Goal: Information Seeking & Learning: Learn about a topic

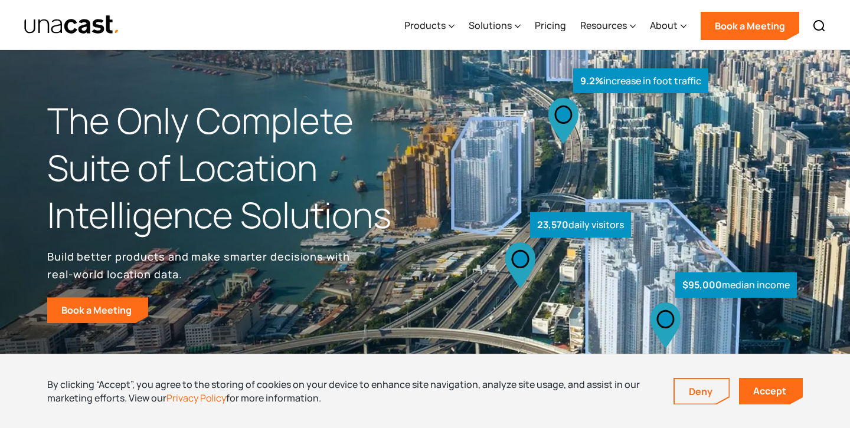
click at [221, 217] on h1 "The Only Complete Suite of Location Intelligence Solutions" at bounding box center [236, 167] width 378 height 141
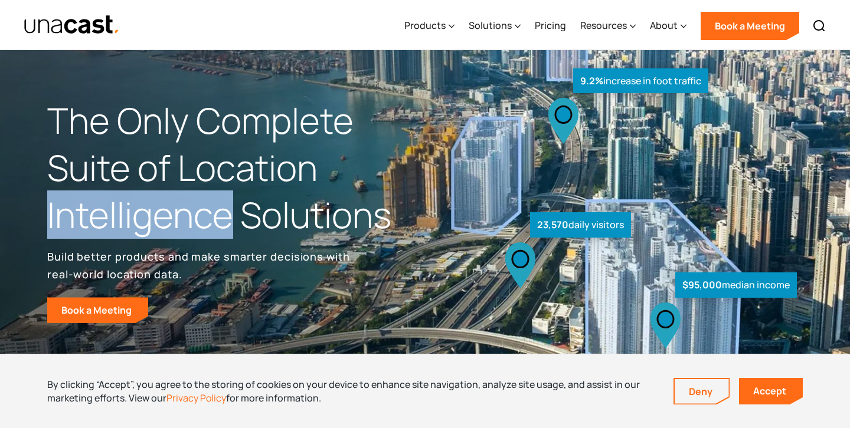
click at [221, 217] on h1 "The Only Complete Suite of Location Intelligence Solutions" at bounding box center [236, 167] width 378 height 141
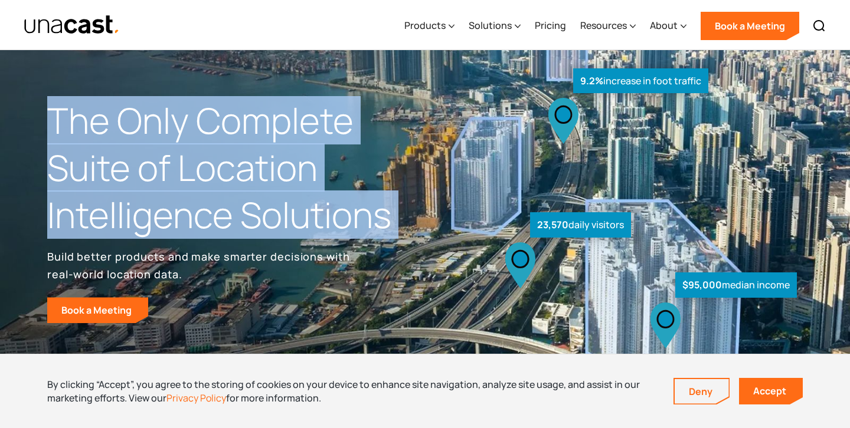
click at [206, 204] on h1 "The Only Complete Suite of Location Intelligence Solutions" at bounding box center [236, 167] width 378 height 141
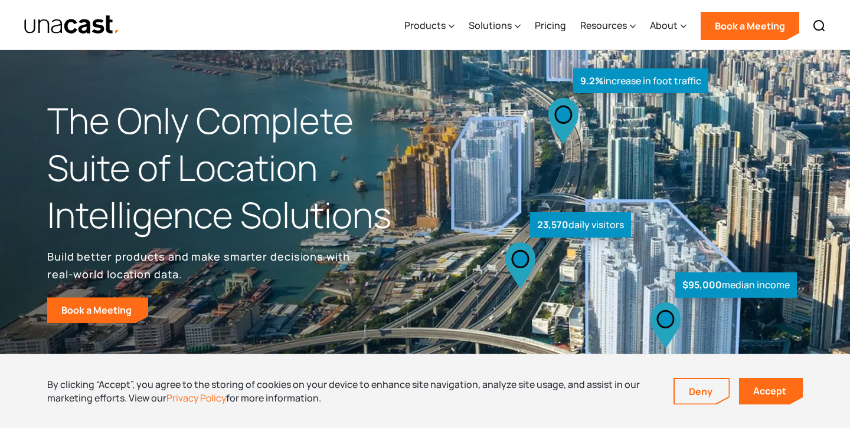
click at [206, 204] on h1 "The Only Complete Suite of Location Intelligence Solutions" at bounding box center [236, 167] width 378 height 141
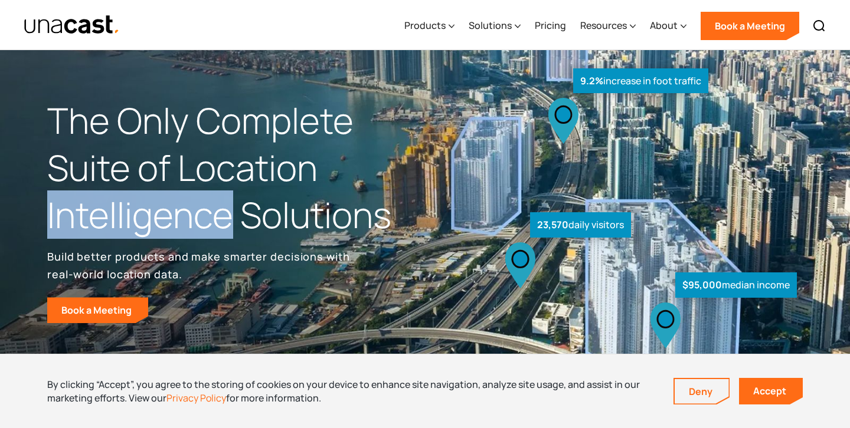
click at [206, 204] on h1 "The Only Complete Suite of Location Intelligence Solutions" at bounding box center [236, 167] width 378 height 141
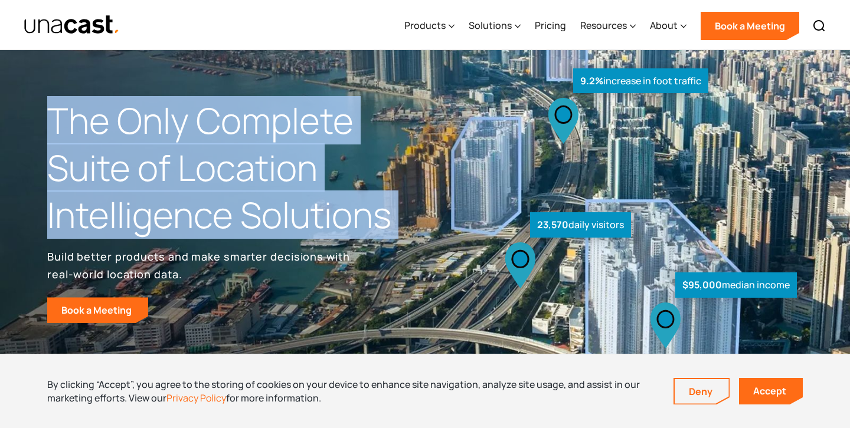
click at [190, 188] on h1 "The Only Complete Suite of Location Intelligence Solutions" at bounding box center [236, 167] width 378 height 141
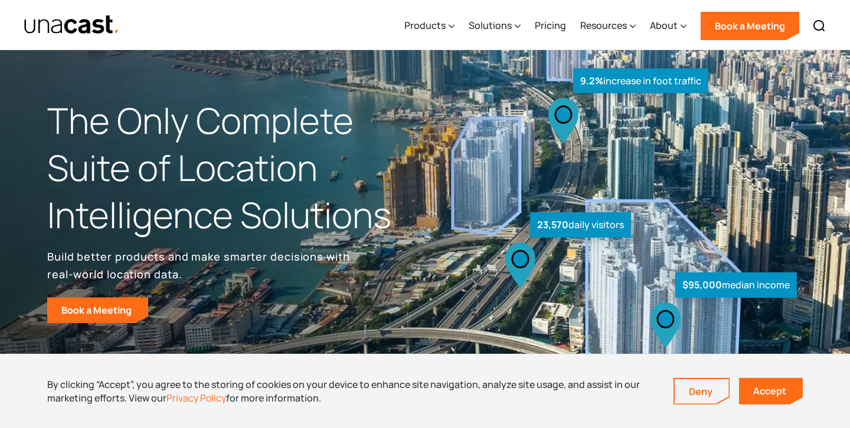
click at [190, 188] on h1 "The Only Complete Suite of Location Intelligence Solutions" at bounding box center [236, 167] width 378 height 141
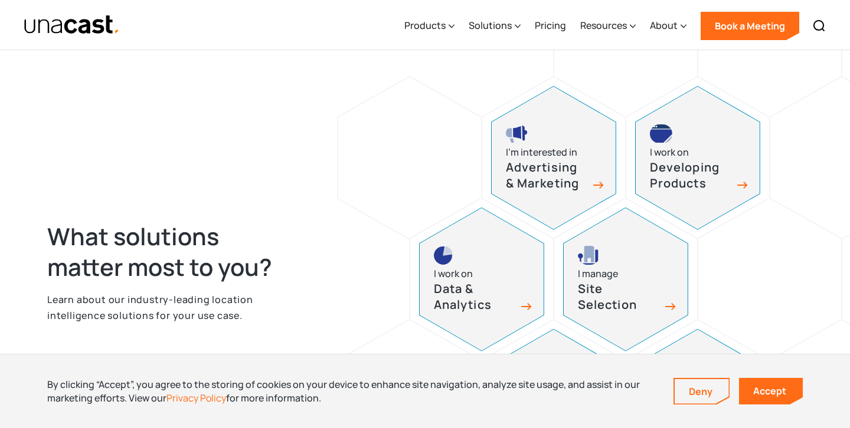
click at [189, 186] on div "What solutions matter most to you? Learn about our industry-leading location in…" at bounding box center [424, 279] width 755 height 376
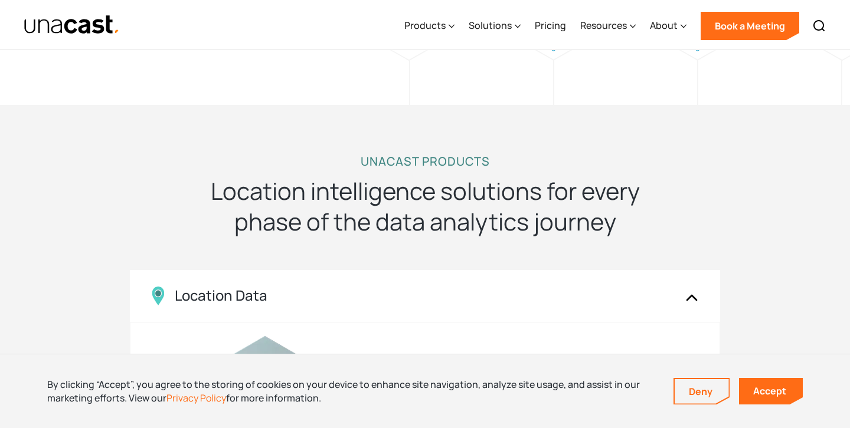
scroll to position [651, 0]
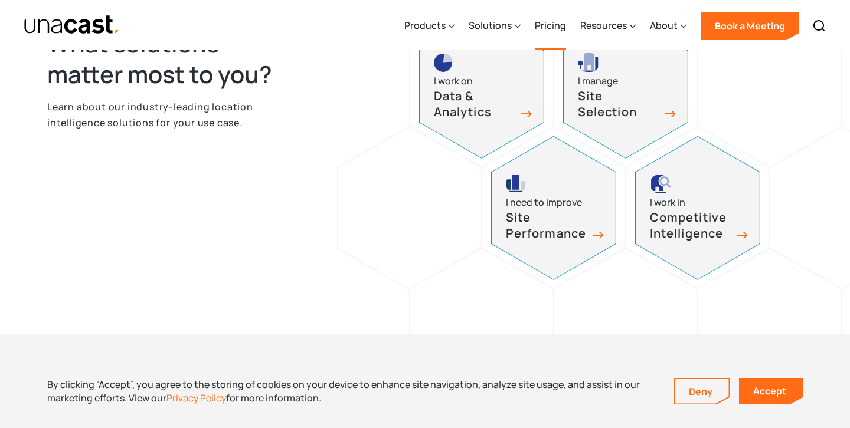
click at [538, 22] on link "Pricing" at bounding box center [550, 26] width 31 height 48
